Goal: Navigation & Orientation: Find specific page/section

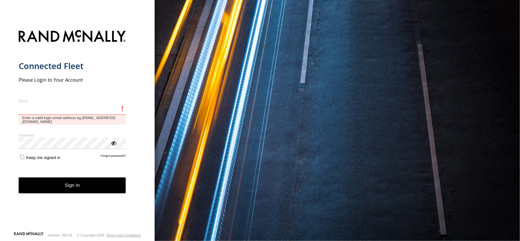
type input "**********"
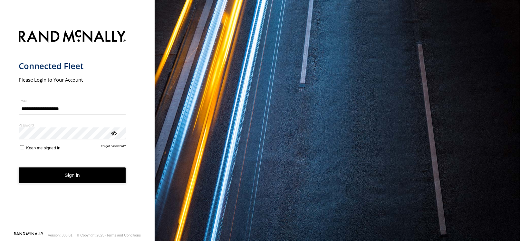
click at [84, 176] on button "Sign in" at bounding box center [72, 175] width 107 height 16
click at [83, 173] on button "Sign in" at bounding box center [72, 175] width 107 height 16
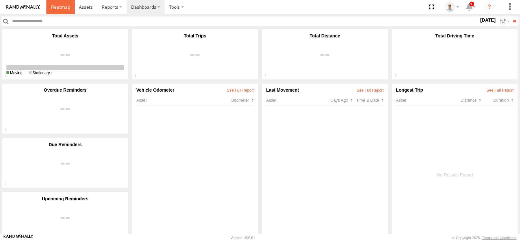
click at [53, 7] on span at bounding box center [60, 7] width 19 height 6
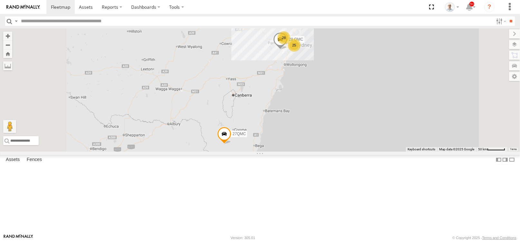
click at [290, 44] on div "28" at bounding box center [283, 37] width 13 height 13
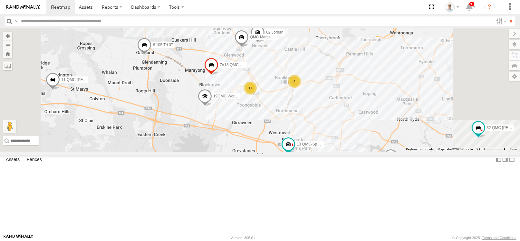
drag, startPoint x: 362, startPoint y: 174, endPoint x: 325, endPoint y: 163, distance: 37.6
click at [325, 151] on div "28 QMC 27QMC 10 QMC Pat # KS75A 01 Lyndon Beloka-EKV93V 19QMC Workshop 06QMC -S…" at bounding box center [260, 89] width 520 height 123
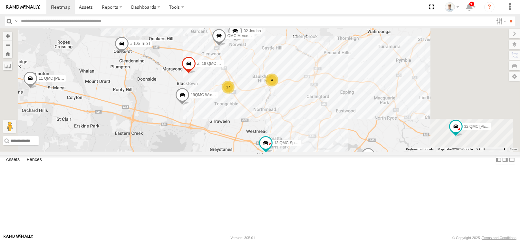
drag, startPoint x: 346, startPoint y: 168, endPoint x: 322, endPoint y: 166, distance: 23.9
click at [322, 151] on div "28 QMC 27QMC 10 QMC Pat # KS75A 01 Lyndon Beloka-EKV93V 19QMC Workshop 06QMC -S…" at bounding box center [260, 89] width 520 height 123
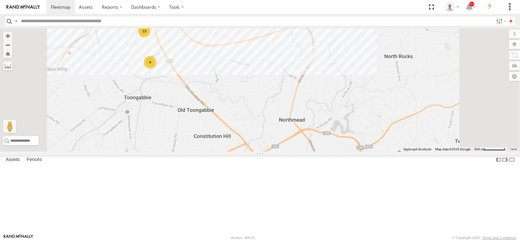
drag, startPoint x: 359, startPoint y: 110, endPoint x: 340, endPoint y: 134, distance: 30.0
click at [340, 134] on div "28 QMC 27QMC 10 QMC Pat # KS75A 01 Lyndon Beloka-EKV93V 19QMC Workshop 06QMC -S…" at bounding box center [260, 89] width 520 height 123
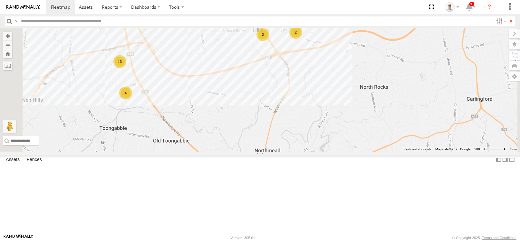
click at [302, 39] on div "2" at bounding box center [295, 32] width 13 height 13
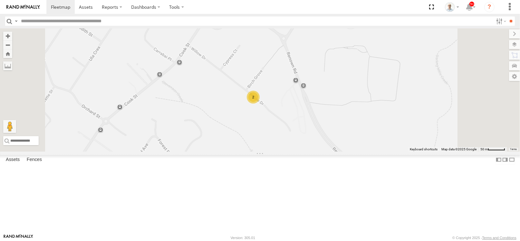
drag, startPoint x: 311, startPoint y: 147, endPoint x: 339, endPoint y: 139, distance: 28.7
click at [337, 139] on div "28 QMC 27QMC 10 QMC Pat # KS75A 01 Lyndon Beloka-EKV93V 19QMC Workshop 06QMC -S…" at bounding box center [260, 89] width 520 height 123
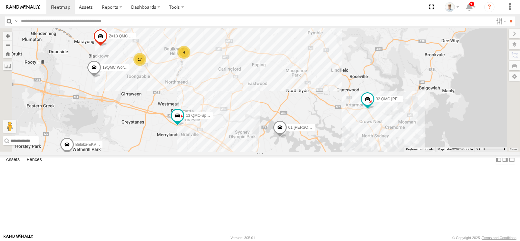
drag, startPoint x: 300, startPoint y: 188, endPoint x: 293, endPoint y: 120, distance: 68.0
click at [293, 120] on div "28 QMC 27QMC 10 QMC Pat # KS75A 01 Lyndon Beloka-EKV93V 19QMC Workshop 06QMC -S…" at bounding box center [260, 89] width 520 height 123
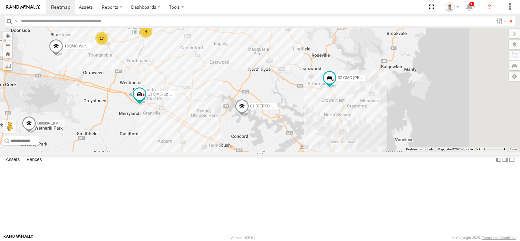
drag, startPoint x: 328, startPoint y: 157, endPoint x: 290, endPoint y: 135, distance: 43.9
click at [290, 135] on div "28 QMC 27QMC 10 QMC Pat # KS75A 01 Lyndon Beloka-EKV93V 19QMC Workshop 06QMC -S…" at bounding box center [260, 89] width 520 height 123
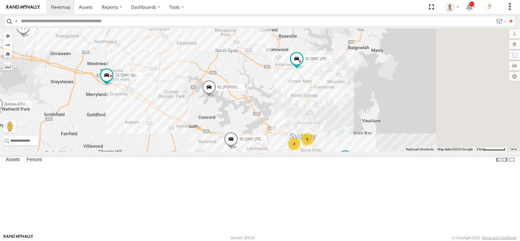
drag, startPoint x: 300, startPoint y: 160, endPoint x: 265, endPoint y: 139, distance: 40.3
click at [265, 139] on div "28 QMC 27QMC 10 QMC Pat # KS75A 01 Lyndon Beloka-EKV93V 19QMC Workshop 06QMC -S…" at bounding box center [260, 89] width 520 height 123
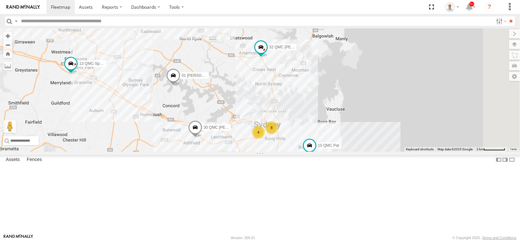
drag, startPoint x: 308, startPoint y: 155, endPoint x: 256, endPoint y: 139, distance: 54.9
click at [256, 139] on div "28 QMC 27QMC 10 QMC Pat # KS75A 01 Lyndon Beloka-EKV93V 19QMC Workshop 06QMC -S…" at bounding box center [260, 89] width 520 height 123
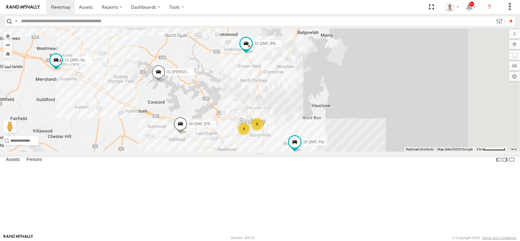
click at [292, 140] on div "28 QMC 27QMC 10 QMC Pat # KS75A 01 Lyndon Beloka-EKV93V 19QMC Workshop 06QMC -S…" at bounding box center [260, 89] width 520 height 123
click at [263, 131] on div "8" at bounding box center [256, 124] width 13 height 13
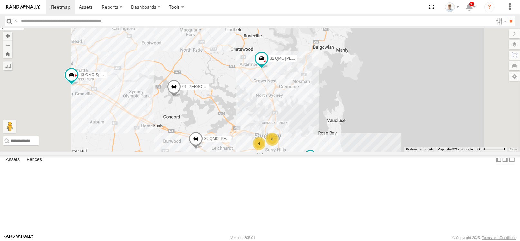
drag, startPoint x: 346, startPoint y: 116, endPoint x: 337, endPoint y: 142, distance: 27.9
click at [337, 142] on div "28 QMC 27QMC 10 QMC Pat # KS75A 01 Lyndon Beloka-EKV93V 19QMC Workshop 06QMC -S…" at bounding box center [260, 89] width 520 height 123
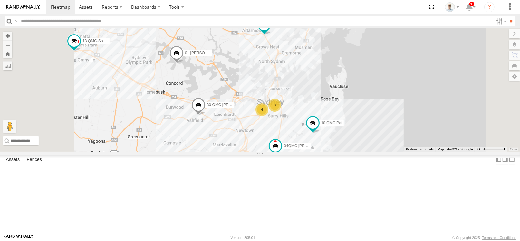
drag, startPoint x: 336, startPoint y: 141, endPoint x: 339, endPoint y: 102, distance: 38.5
click at [339, 102] on div "28 QMC 27QMC 10 QMC Pat # KS75A 01 Lyndon Beloka-EKV93V 19QMC Workshop 06QMC -S…" at bounding box center [260, 89] width 520 height 123
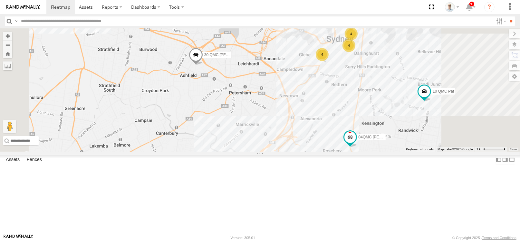
click at [356, 143] on span at bounding box center [350, 137] width 12 height 12
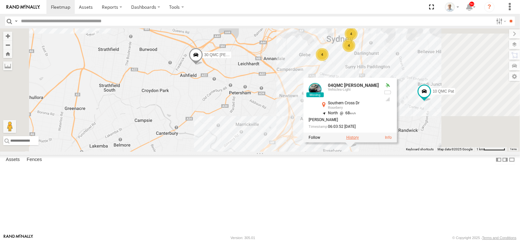
click at [359, 140] on label at bounding box center [352, 137] width 13 height 5
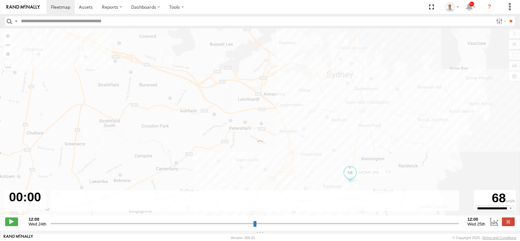
type input "**********"
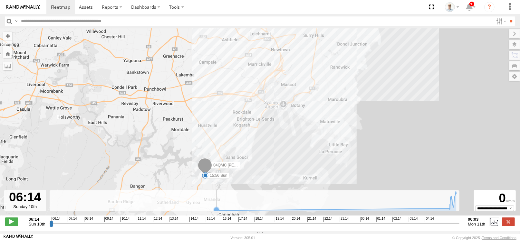
click at [216, 210] on icon at bounding box center [216, 209] width 5 height 5
click at [377, 208] on rect at bounding box center [255, 200] width 411 height 21
click at [509, 224] on label at bounding box center [508, 221] width 13 height 8
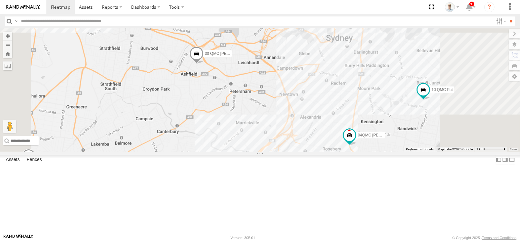
drag, startPoint x: 245, startPoint y: 164, endPoint x: 364, endPoint y: 83, distance: 144.7
click at [364, 83] on div "10 QMC Pat 04QMC Francesco 30 QMC David Carmona" at bounding box center [260, 89] width 520 height 123
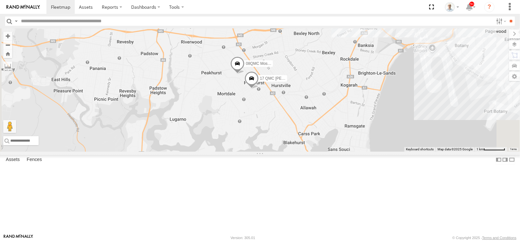
drag, startPoint x: 373, startPoint y: 136, endPoint x: 349, endPoint y: 84, distance: 57.1
click at [349, 84] on div "10 QMC Pat 14QMC Hamza 04QMC Francesco 30 QMC David Carmona 4 4 4 08QMC Mostafa…" at bounding box center [260, 89] width 520 height 123
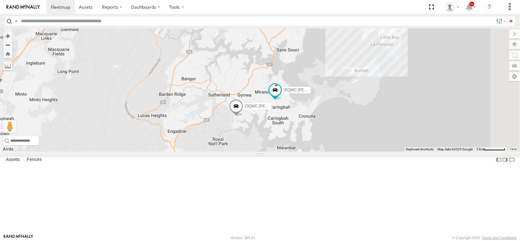
drag, startPoint x: 369, startPoint y: 115, endPoint x: 366, endPoint y: 107, distance: 8.3
click at [366, 107] on div "10 QMC Pat 05QMC Jackson 14QMC Hamza 04QMC Francesco 30 QMC David Carmona 23QMC…" at bounding box center [260, 89] width 520 height 123
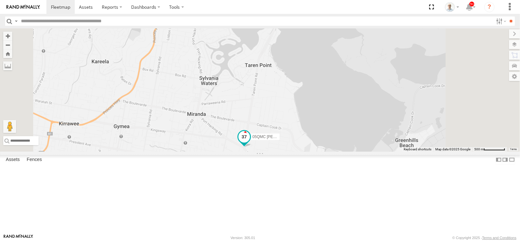
click at [250, 142] on span at bounding box center [244, 137] width 12 height 12
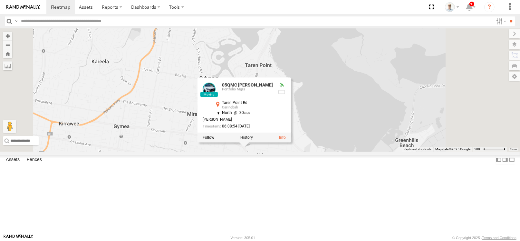
click at [427, 151] on div "10 QMC Pat 05QMC Jackson 14QMC Hamza 04QMC Francesco 30 QMC David Carmona 23QMC…" at bounding box center [260, 89] width 520 height 123
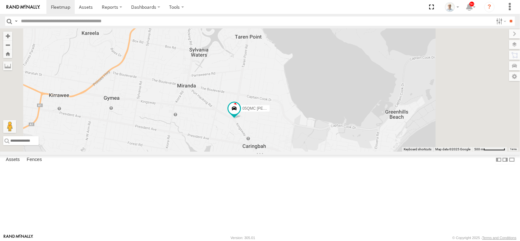
drag, startPoint x: 420, startPoint y: 178, endPoint x: 411, endPoint y: 151, distance: 28.7
click at [411, 151] on div "10 QMC Pat 05QMC Jackson 14QMC Hamza 04QMC Francesco 30 QMC David Carmona 23QMC…" at bounding box center [260, 89] width 520 height 123
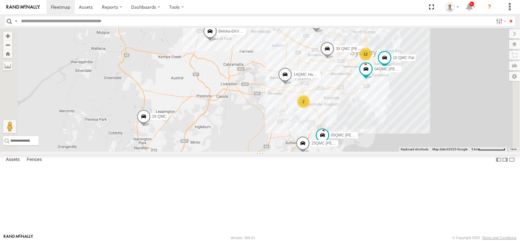
drag, startPoint x: 289, startPoint y: 101, endPoint x: 295, endPoint y: 138, distance: 37.8
click at [295, 138] on div "10 QMC Pat 05QMC Jackson 14QMC Hamza 04QMC Francesco 30 QMC David Carmona 23QMC…" at bounding box center [260, 89] width 520 height 123
click at [151, 127] on span at bounding box center [144, 118] width 14 height 17
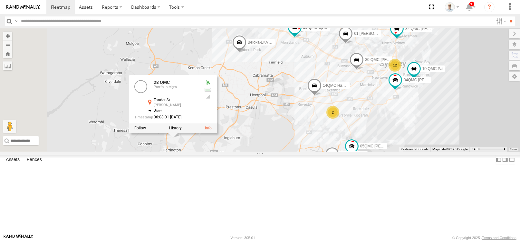
drag, startPoint x: 290, startPoint y: 166, endPoint x: 321, endPoint y: 178, distance: 33.0
click at [321, 151] on div "10 QMC Pat 05QMC Jackson 14QMC Hamza 04QMC Francesco 30 QMC David Carmona 23QMC…" at bounding box center [260, 89] width 520 height 123
click at [337, 151] on div "10 QMC Pat 05QMC Jackson 14QMC Hamza 04QMC Francesco 30 QMC David Carmona 23QMC…" at bounding box center [260, 89] width 520 height 123
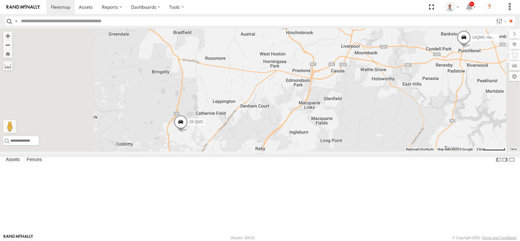
drag, startPoint x: 312, startPoint y: 165, endPoint x: 347, endPoint y: 156, distance: 36.3
click at [347, 151] on div "10 QMC Pat 05QMC Jackson 14QMC Hamza 04QMC Francesco 30 QMC David Carmona 23QMC…" at bounding box center [260, 89] width 520 height 123
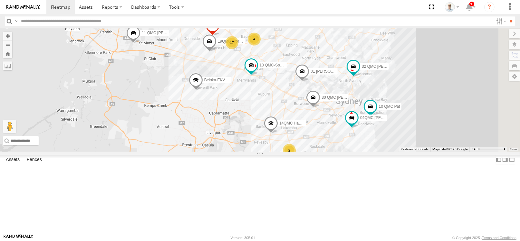
drag, startPoint x: 385, startPoint y: 113, endPoint x: 269, endPoint y: 172, distance: 129.8
click at [269, 151] on div "10 QMC Pat 05QMC Jackson 14QMC Hamza 04QMC Francesco 30 QMC David Carmona 23QMC…" at bounding box center [260, 89] width 520 height 123
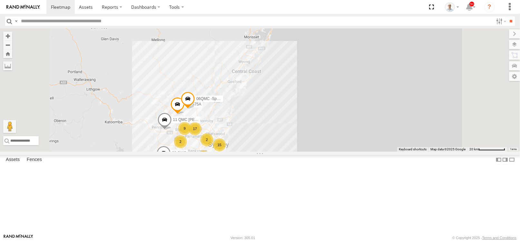
drag, startPoint x: 332, startPoint y: 115, endPoint x: 302, endPoint y: 150, distance: 46.6
click at [302, 150] on div "28 QMC 11 QMC Kurt # KS75A 15 3 17 2 2 2 06QMC -Spare 9" at bounding box center [260, 89] width 520 height 123
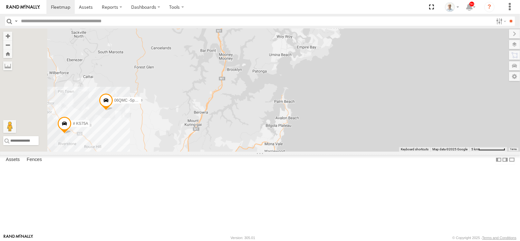
drag, startPoint x: 319, startPoint y: 134, endPoint x: 392, endPoint y: 91, distance: 84.5
click at [392, 91] on div "28 QMC 11 QMC Kurt # KS75A 06QMC -Spare" at bounding box center [260, 89] width 520 height 123
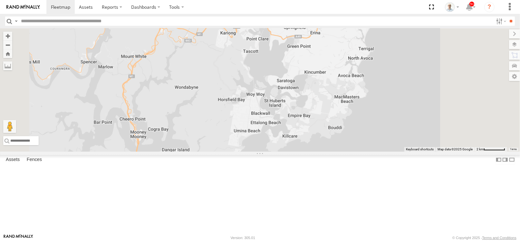
drag, startPoint x: 373, startPoint y: 76, endPoint x: 360, endPoint y: 116, distance: 42.4
click at [360, 116] on div "28 QMC 11 QMC Kurt # KS75A 06QMC -Spare Z=18 QMC Written off" at bounding box center [260, 89] width 520 height 123
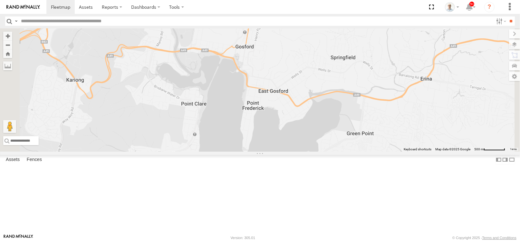
drag, startPoint x: 340, startPoint y: 88, endPoint x: 329, endPoint y: 138, distance: 50.9
click at [329, 138] on div "28 QMC 11 QMC Kurt # KS75A 06QMC -Spare Z=18 QMC Written off" at bounding box center [260, 89] width 520 height 123
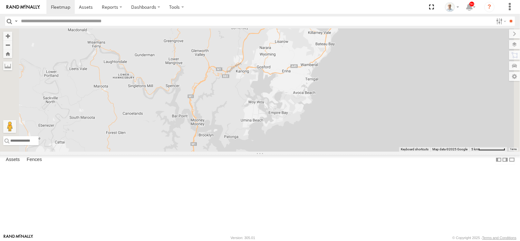
drag, startPoint x: 303, startPoint y: 169, endPoint x: 349, endPoint y: 89, distance: 92.5
click at [347, 90] on div "28 QMC 11 QMC Kurt # KS75A 06QMC -Spare Z=18 QMC Written off" at bounding box center [260, 89] width 520 height 123
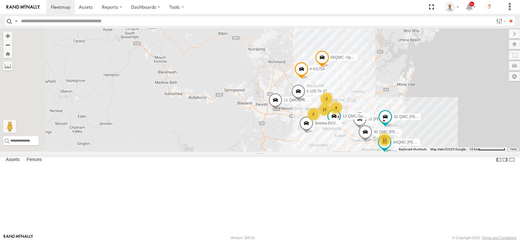
drag, startPoint x: 304, startPoint y: 112, endPoint x: 427, endPoint y: 114, distance: 122.5
click at [427, 114] on div "28 QMC 11 QMC Kurt # KS75A 06QMC -Spare 01 Lyndon # 105 Tri 3T 13 QMC-Spare 32 …" at bounding box center [260, 89] width 520 height 123
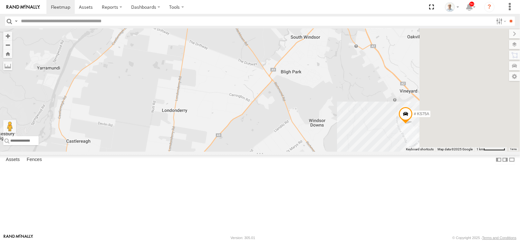
drag, startPoint x: 367, startPoint y: 95, endPoint x: 286, endPoint y: 104, distance: 81.4
click at [286, 104] on div "28 QMC 11 QMC Kurt # KS75A 06QMC -Spare 01 Lyndon # 105 Tri 3T 13 QMC-Spare 32 …" at bounding box center [260, 89] width 520 height 123
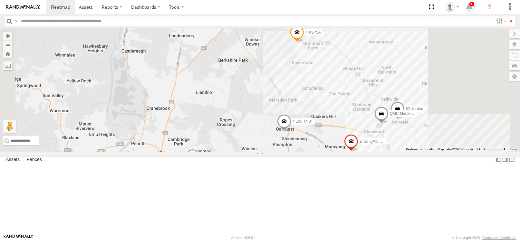
drag, startPoint x: 334, startPoint y: 80, endPoint x: 323, endPoint y: 65, distance: 18.1
click at [323, 65] on div "28 QMC 11 QMC Kurt # KS75A 06QMC -Spare 01 Lyndon # 105 Tri 3T 13 QMC-Spare 32 …" at bounding box center [260, 89] width 520 height 123
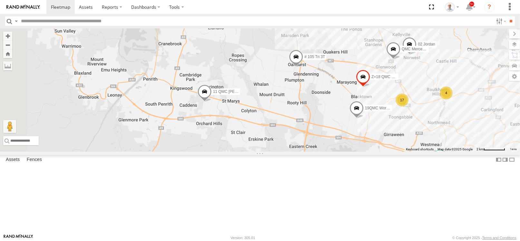
drag, startPoint x: 331, startPoint y: 174, endPoint x: 348, endPoint y: 111, distance: 65.2
click at [348, 111] on div "28 QMC 11 QMC Kurt # KS75A 06QMC -Spare 01 Lyndon # 105 Tri 3T 13 QMC-Spare 32 …" at bounding box center [260, 89] width 520 height 123
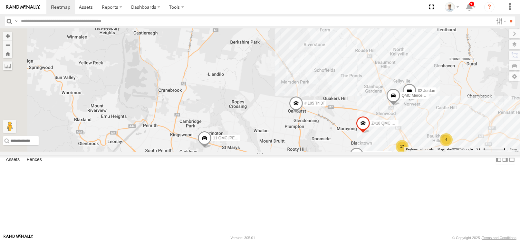
drag, startPoint x: 329, startPoint y: 102, endPoint x: 329, endPoint y: 122, distance: 19.3
click at [329, 122] on div "28 QMC 11 QMC Kurt # KS75A 06QMC -Spare 01 Lyndon # 105 Tri 3T 13 QMC-Spare 32 …" at bounding box center [260, 89] width 520 height 123
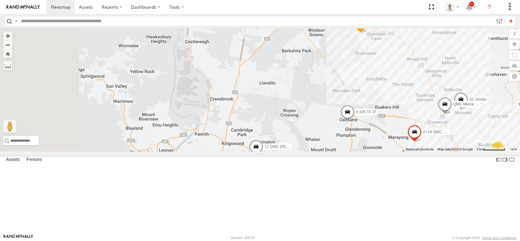
drag, startPoint x: 308, startPoint y: 117, endPoint x: 351, endPoint y: 120, distance: 43.0
click at [351, 120] on div "28 QMC 11 QMC Kurt # KS75A 06QMC -Spare 01 Lyndon # 105 Tri 3T 13 QMC-Spare 32 …" at bounding box center [260, 89] width 520 height 123
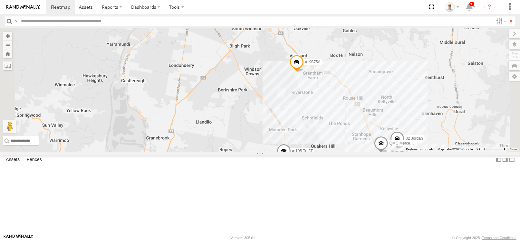
drag, startPoint x: 353, startPoint y: 87, endPoint x: 290, endPoint y: 127, distance: 75.1
click at [290, 127] on div "28 QMC 11 QMC Kurt # KS75A 06QMC -Spare 01 Lyndon # 105 Tri 3T 13 QMC-Spare 32 …" at bounding box center [260, 89] width 520 height 123
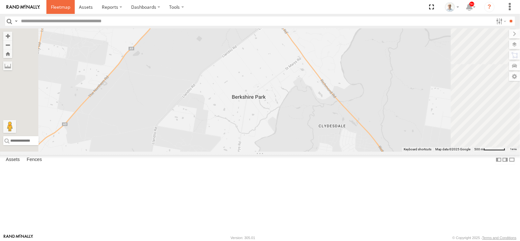
click at [64, 7] on span at bounding box center [60, 7] width 19 height 6
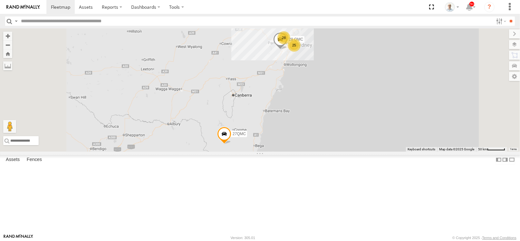
click at [290, 44] on div "28" at bounding box center [283, 37] width 13 height 13
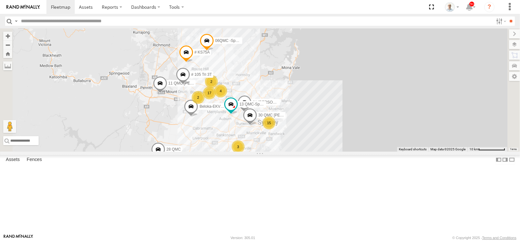
drag, startPoint x: 294, startPoint y: 196, endPoint x: 284, endPoint y: 156, distance: 41.2
click at [284, 151] on div "28 QMC 27QMC # KS75A 06QMC -Spare 11 QMC [PERSON_NAME] 15 3 4 17 01 [PERSON_NAM…" at bounding box center [260, 89] width 520 height 123
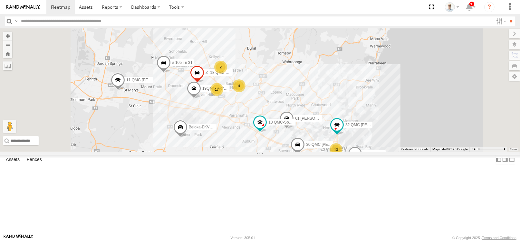
drag, startPoint x: 283, startPoint y: 170, endPoint x: 278, endPoint y: 155, distance: 15.9
click at [278, 151] on div "28 QMC 27QMC # KS75A 06QMC -Spare 11 QMC [PERSON_NAME] 01 [PERSON_NAME]-EKV93V …" at bounding box center [260, 89] width 520 height 123
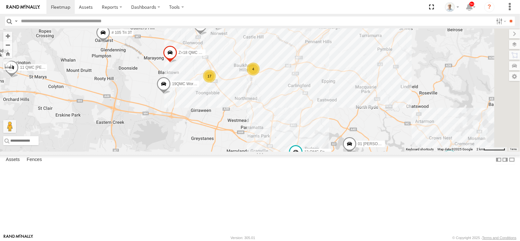
drag, startPoint x: 307, startPoint y: 141, endPoint x: 295, endPoint y: 145, distance: 12.9
click at [295, 145] on div "28 QMC 27QMC # KS75A 06QMC -Spare 11 QMC [PERSON_NAME] 01 [PERSON_NAME]-EKV93V …" at bounding box center [260, 89] width 520 height 123
click at [208, 35] on span at bounding box center [200, 26] width 14 height 17
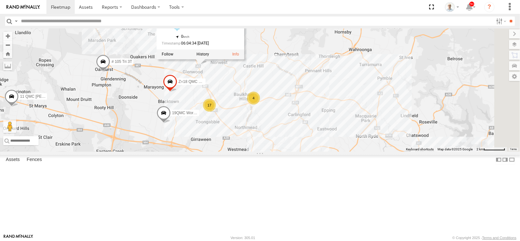
drag, startPoint x: 296, startPoint y: 92, endPoint x: 296, endPoint y: 123, distance: 31.3
click at [296, 123] on div "28 QMC 27QMC # KS75A 06QMC -Spare 11 QMC [PERSON_NAME] 01 [PERSON_NAME]-EKV93V …" at bounding box center [260, 89] width 520 height 123
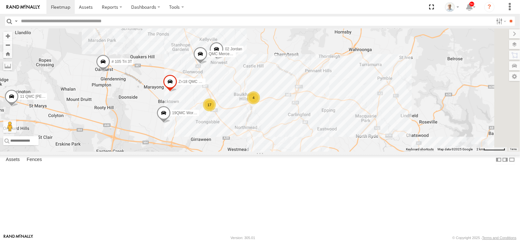
click at [224, 60] on span at bounding box center [216, 50] width 14 height 17
click at [303, 123] on div "28 QMC 27QMC # KS75A 06QMC -Spare 11 QMC [PERSON_NAME] 01 [PERSON_NAME]-EKV93V …" at bounding box center [260, 89] width 520 height 123
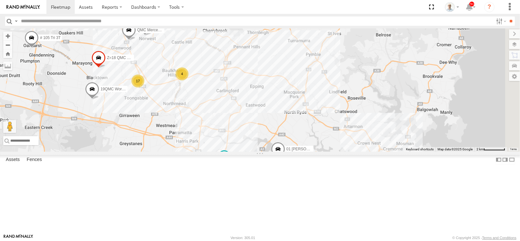
drag, startPoint x: 346, startPoint y: 180, endPoint x: 270, endPoint y: 155, distance: 79.5
click at [270, 151] on div "28 QMC 27QMC # KS75A 06QMC -Spare 11 QMC [PERSON_NAME] 01 [PERSON_NAME]-EKV93V …" at bounding box center [260, 89] width 520 height 123
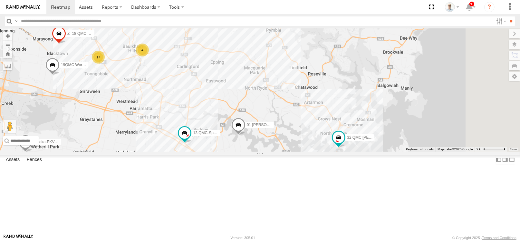
drag, startPoint x: 329, startPoint y: 168, endPoint x: 293, endPoint y: 144, distance: 43.7
click at [293, 144] on div "28 QMC 27QMC # KS75A 06QMC -Spare 11 QMC [PERSON_NAME] 01 [PERSON_NAME]-EKV93V …" at bounding box center [260, 89] width 520 height 123
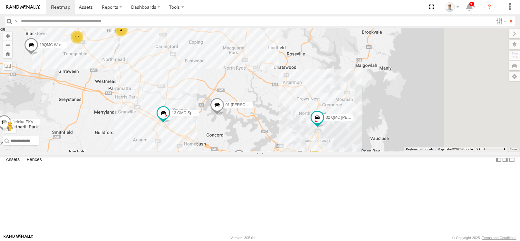
drag, startPoint x: 295, startPoint y: 175, endPoint x: 284, endPoint y: 167, distance: 13.5
click at [284, 151] on div "28 QMC 27QMC # KS75A 06QMC -Spare 11 QMC [PERSON_NAME] 01 [PERSON_NAME]-EKV93V …" at bounding box center [260, 89] width 520 height 123
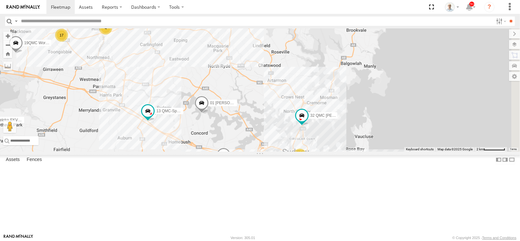
drag, startPoint x: 305, startPoint y: 173, endPoint x: 288, endPoint y: 171, distance: 16.9
click at [288, 151] on div "28 QMC 27QMC # KS75A 06QMC -Spare 11 QMC [PERSON_NAME] 01 [PERSON_NAME]-EKV93V …" at bounding box center [260, 89] width 520 height 123
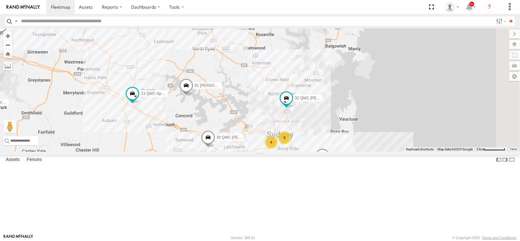
drag, startPoint x: 307, startPoint y: 164, endPoint x: 301, endPoint y: 151, distance: 14.3
click at [301, 151] on div "28 QMC 27QMC # KS75A 06QMC -Spare 11 QMC [PERSON_NAME] 01 [PERSON_NAME]-EKV93V …" at bounding box center [260, 89] width 520 height 123
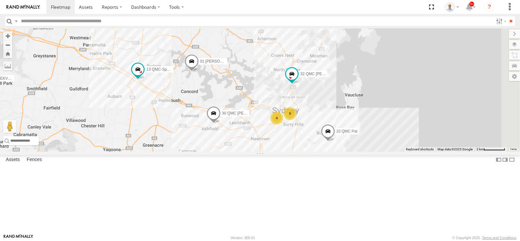
drag, startPoint x: 325, startPoint y: 166, endPoint x: 330, endPoint y: 153, distance: 14.1
click at [269, 115] on span "30 QMC [PERSON_NAME]" at bounding box center [245, 113] width 47 height 5
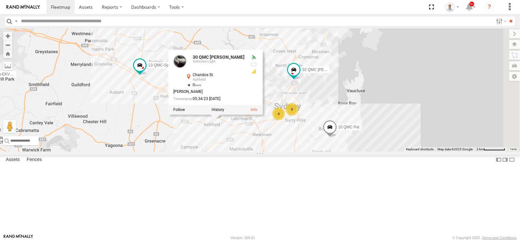
click at [344, 151] on div "28 QMC 27QMC # KS75A 06QMC -Spare 11 QMC [PERSON_NAME] 01 [PERSON_NAME]-EKV93V …" at bounding box center [260, 89] width 520 height 123
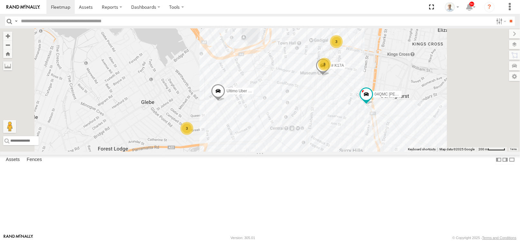
drag, startPoint x: 363, startPoint y: 179, endPoint x: 358, endPoint y: 183, distance: 5.7
click at [358, 151] on div "28 QMC 27QMC # KS75A 06QMC -Spare 11 QMC [PERSON_NAME] 01 [PERSON_NAME]-EKV93V …" at bounding box center [260, 89] width 520 height 123
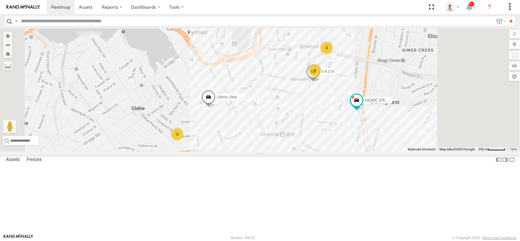
drag, startPoint x: 353, startPoint y: 160, endPoint x: 331, endPoint y: 174, distance: 25.0
click at [331, 151] on div "28 QMC 27QMC # KS75A 06QMC -Spare 11 QMC [PERSON_NAME] 01 [PERSON_NAME]-EKV93V …" at bounding box center [260, 89] width 520 height 123
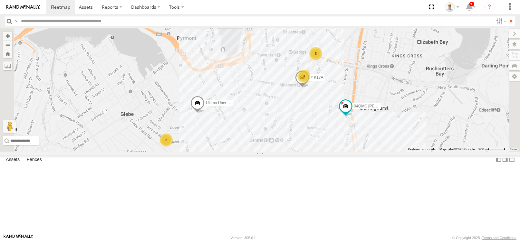
click at [322, 60] on div "3" at bounding box center [315, 53] width 13 height 13
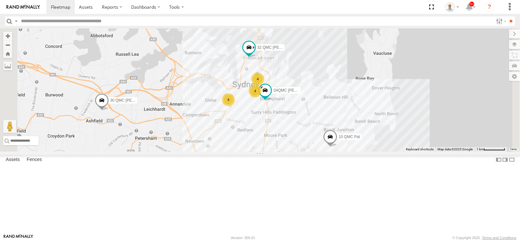
click at [235, 106] on div "4" at bounding box center [228, 99] width 13 height 13
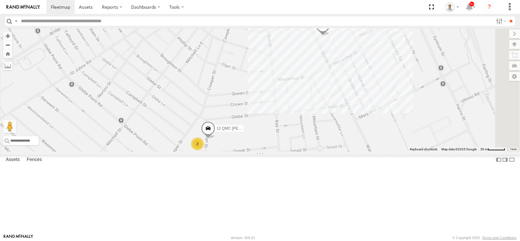
click at [204, 150] on div "2" at bounding box center [197, 143] width 13 height 13
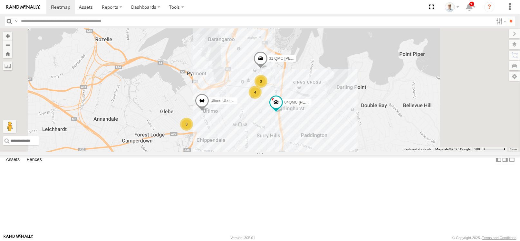
drag, startPoint x: 323, startPoint y: 170, endPoint x: 312, endPoint y: 161, distance: 14.3
click at [312, 151] on div "28 QMC 27QMC # KS75A 06QMC -Spare 11 QMC [PERSON_NAME] 01 [PERSON_NAME]-EKV93V …" at bounding box center [260, 89] width 520 height 123
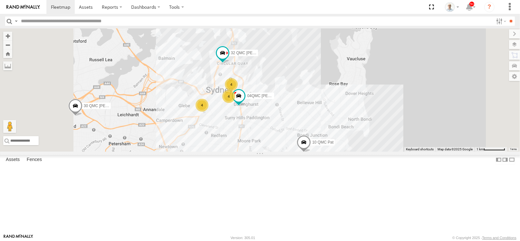
click at [238, 91] on div "4" at bounding box center [231, 84] width 13 height 13
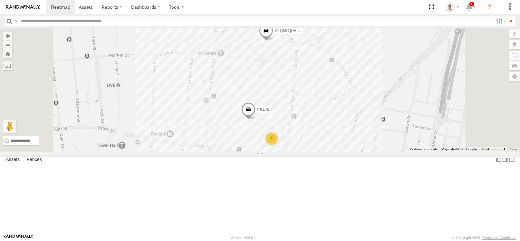
click at [278, 145] on div "2" at bounding box center [271, 138] width 13 height 13
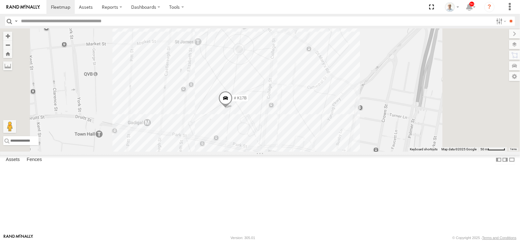
click at [328, 134] on div "28 QMC 27QMC # KS75A 06QMC -Spare 11 QMC [PERSON_NAME] 01 [PERSON_NAME]-EKV93V …" at bounding box center [260, 89] width 520 height 123
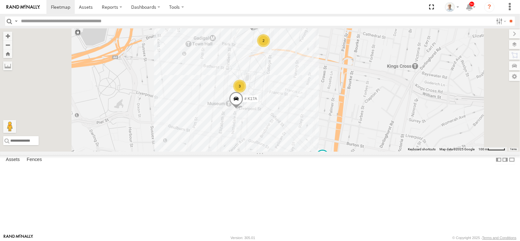
click at [246, 92] on div "3" at bounding box center [239, 86] width 13 height 13
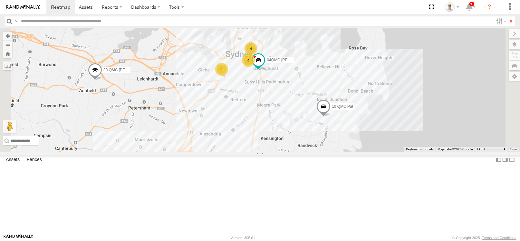
drag, startPoint x: 291, startPoint y: 179, endPoint x: 313, endPoint y: 125, distance: 57.6
click at [312, 126] on div "28 QMC 27QMC # KS75A 06QMC -Spare 11 QMC [PERSON_NAME] 01 [PERSON_NAME]-EKV93V …" at bounding box center [260, 89] width 520 height 123
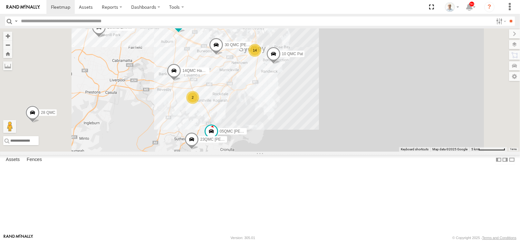
drag, startPoint x: 308, startPoint y: 139, endPoint x: 323, endPoint y: 122, distance: 22.9
click at [323, 122] on div "28 QMC 27QMC # KS75A 06QMC -Spare 11 QMC [PERSON_NAME] 01 [PERSON_NAME]-EKV93V …" at bounding box center [260, 89] width 520 height 123
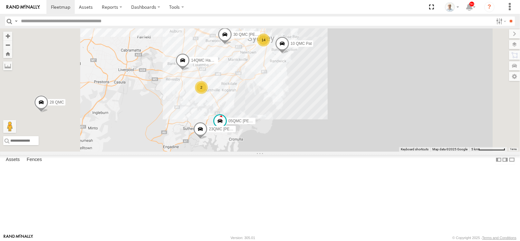
click at [208, 94] on div "2" at bounding box center [201, 87] width 13 height 13
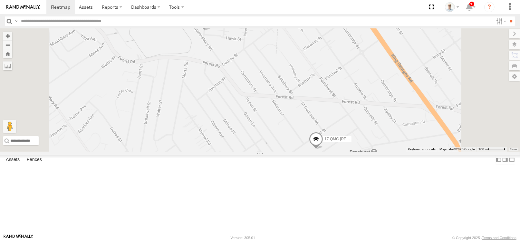
click at [323, 149] on span at bounding box center [316, 140] width 14 height 17
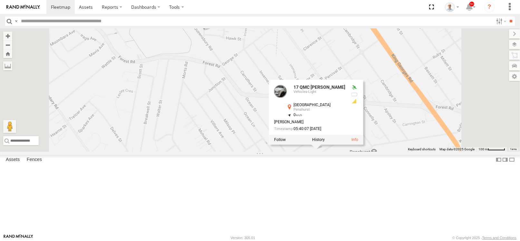
click at [410, 151] on div "28 QMC 27QMC # KS75A 06QMC -Spare 11 QMC [PERSON_NAME] 01 [PERSON_NAME]-EKV93V …" at bounding box center [260, 89] width 520 height 123
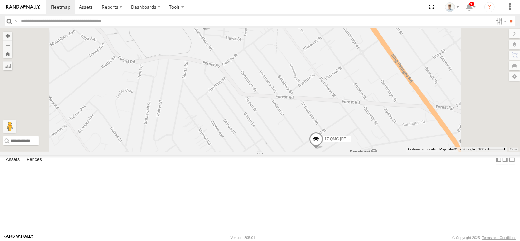
click at [211, 31] on span at bounding box center [204, 21] width 14 height 17
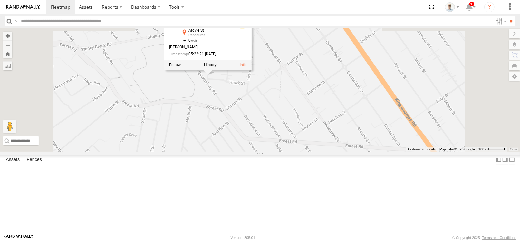
drag, startPoint x: 302, startPoint y: 127, endPoint x: 305, endPoint y: 142, distance: 16.0
click at [305, 142] on div "28 QMC 27QMC # KS75A 06QMC -Spare 11 QMC [PERSON_NAME] 01 [PERSON_NAME]-EKV93V …" at bounding box center [260, 89] width 520 height 123
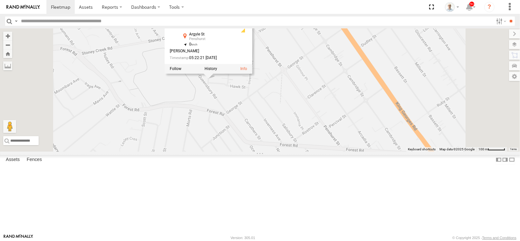
click at [305, 142] on div "28 QMC 27QMC # KS75A 06QMC -Spare 11 QMC [PERSON_NAME] 01 [PERSON_NAME]-EKV93V …" at bounding box center [260, 89] width 520 height 123
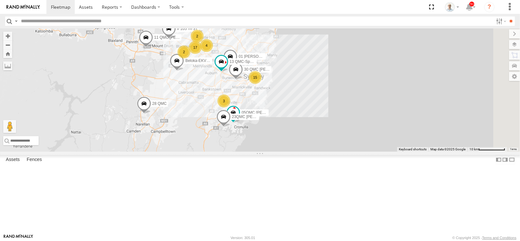
click at [271, 123] on div "28 QMC 27QMC # KS75A 06QMC -Spare 11 QMC [PERSON_NAME] 01 [PERSON_NAME]-EKV93V …" at bounding box center [260, 89] width 520 height 123
